Goal: Task Accomplishment & Management: Use online tool/utility

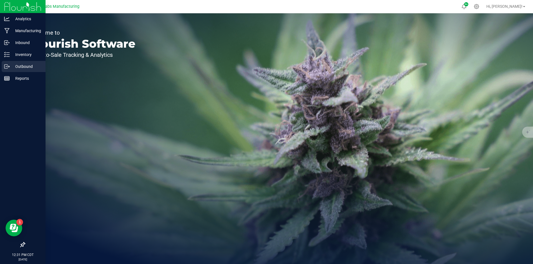
click at [22, 67] on p "Outbound" at bounding box center [26, 66] width 33 height 7
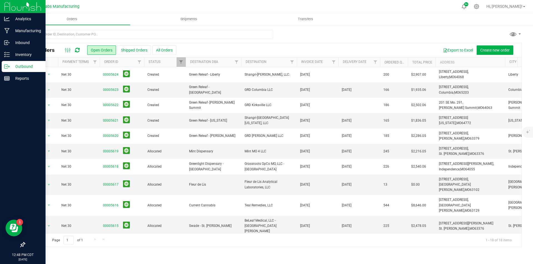
click at [10, 5] on img at bounding box center [22, 6] width 37 height 13
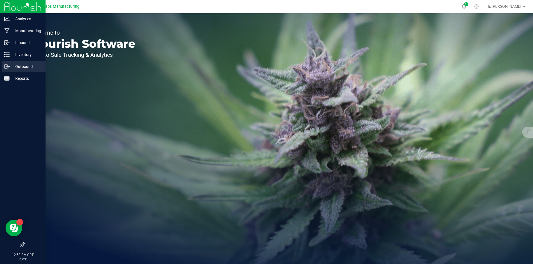
click at [10, 67] on p "Outbound" at bounding box center [26, 66] width 33 height 7
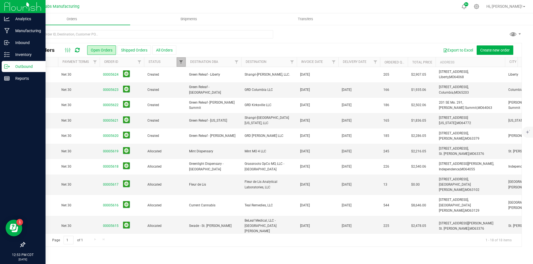
click at [181, 62] on span "Filter" at bounding box center [181, 62] width 4 height 4
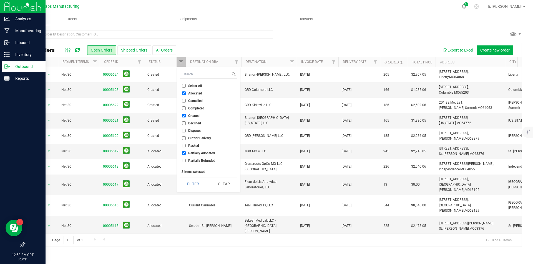
click at [184, 85] on input "Select All" at bounding box center [184, 86] width 4 height 4
checkbox input "true"
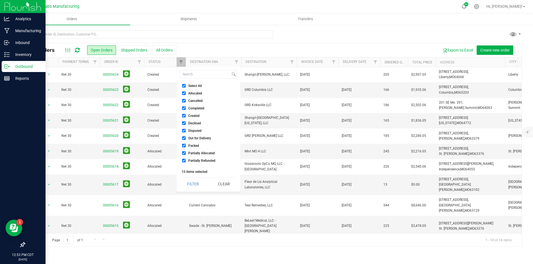
checkbox input "true"
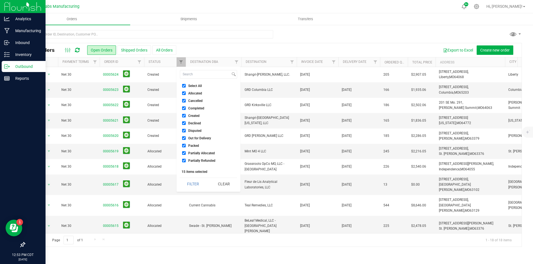
checkbox input "true"
click at [197, 185] on button "Filter" at bounding box center [193, 184] width 27 height 12
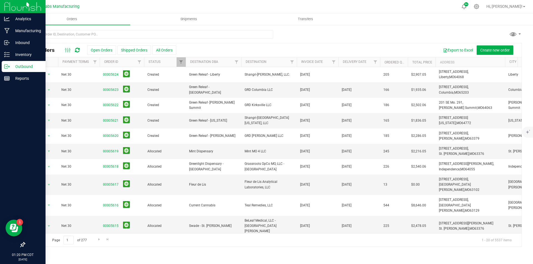
click at [28, 6] on img at bounding box center [22, 6] width 37 height 13
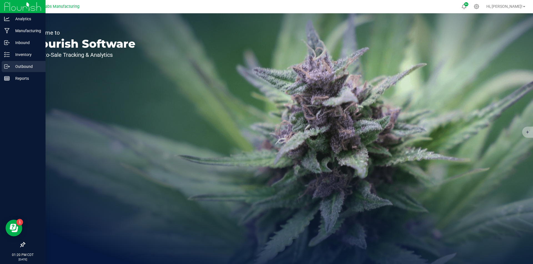
click at [25, 65] on p "Outbound" at bounding box center [26, 66] width 33 height 7
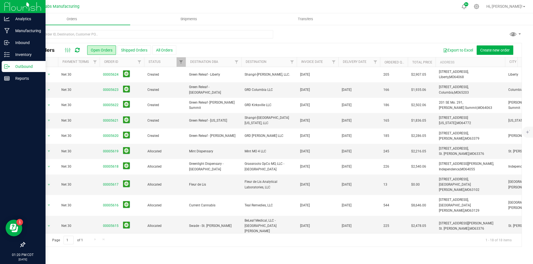
click at [9, 8] on img at bounding box center [22, 6] width 37 height 13
